Goal: Navigation & Orientation: Find specific page/section

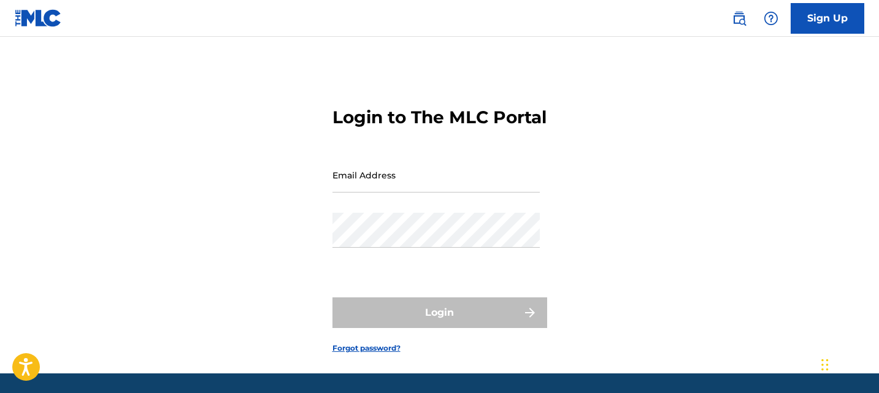
click at [385, 193] on input "Email Address" at bounding box center [435, 175] width 207 height 35
type input "[EMAIL_ADDRESS][DOMAIN_NAME]"
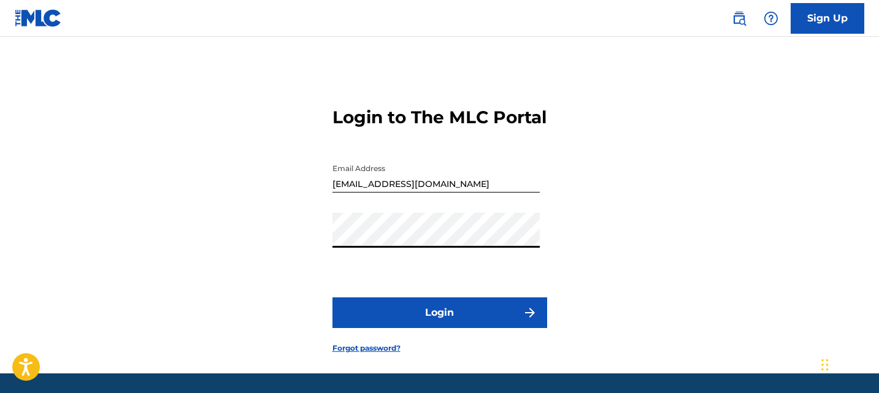
click at [406, 328] on button "Login" at bounding box center [439, 312] width 215 height 31
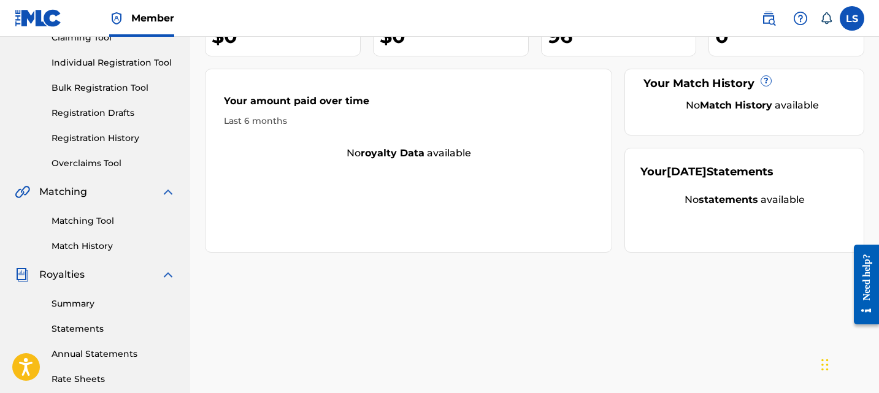
scroll to position [153, 0]
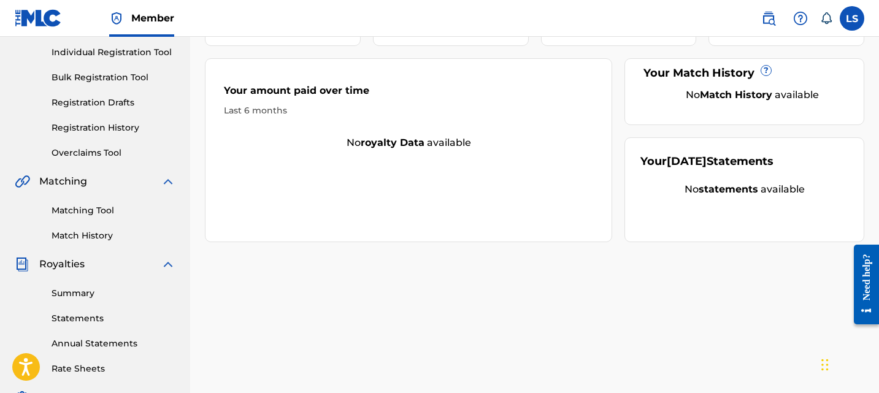
click at [78, 292] on link "Summary" at bounding box center [114, 293] width 124 height 13
